Goal: Navigation & Orientation: Find specific page/section

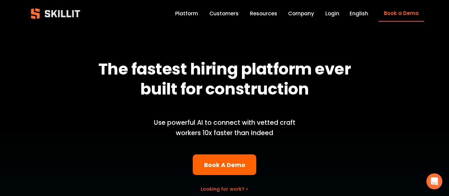
click at [333, 13] on link "Login" at bounding box center [332, 13] width 14 height 9
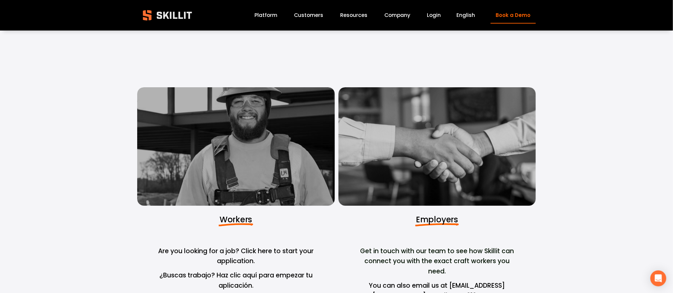
click at [232, 195] on span "Workers" at bounding box center [236, 219] width 33 height 11
click at [243, 189] on div at bounding box center [235, 146] width 197 height 119
